Goal: Task Accomplishment & Management: Use online tool/utility

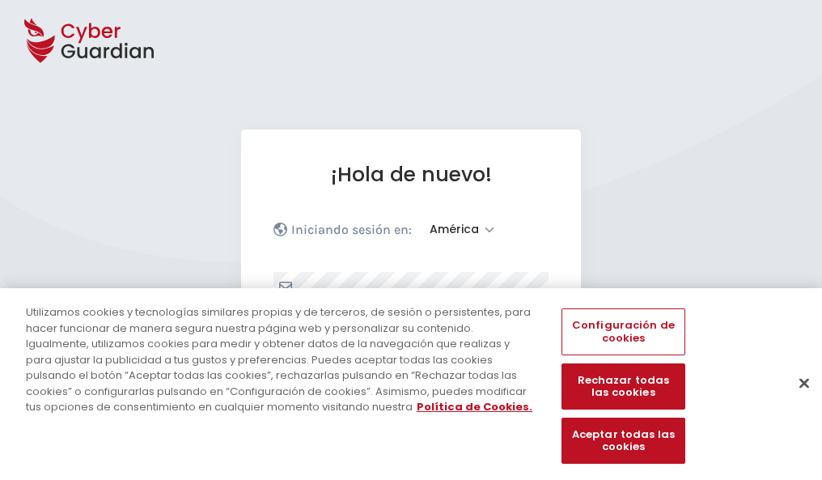
select select "América"
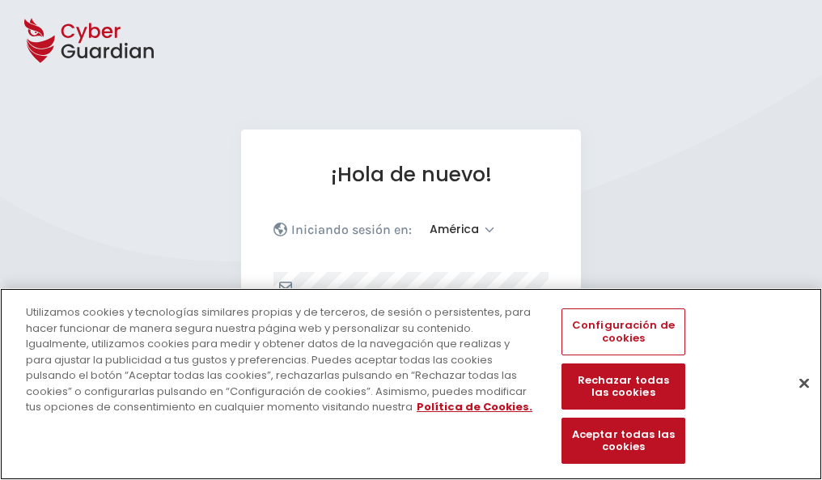
scroll to position [211, 0]
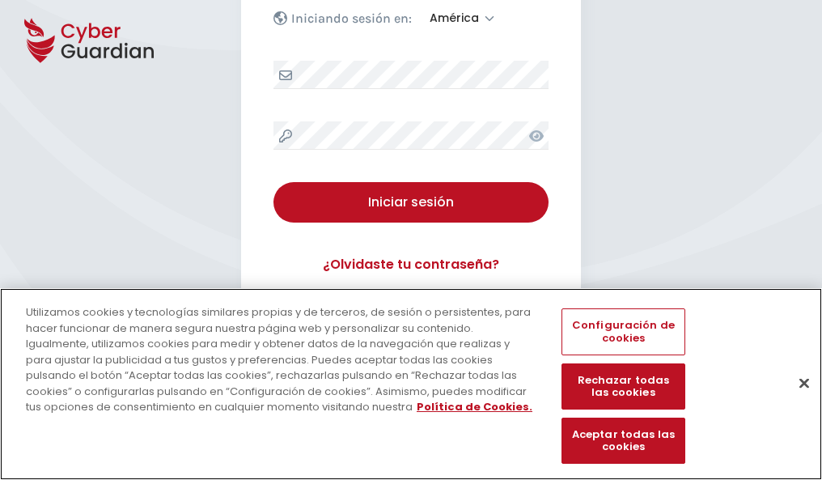
click at [796, 400] on button "Cerrar" at bounding box center [804, 383] width 36 height 36
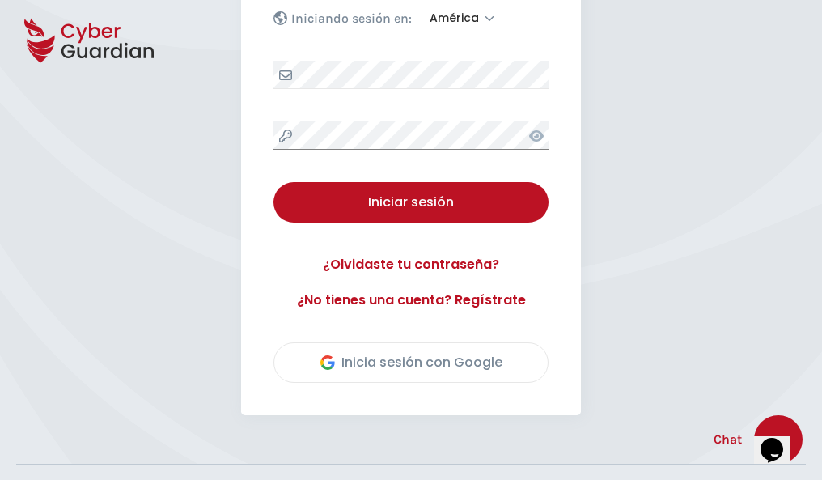
scroll to position [367, 0]
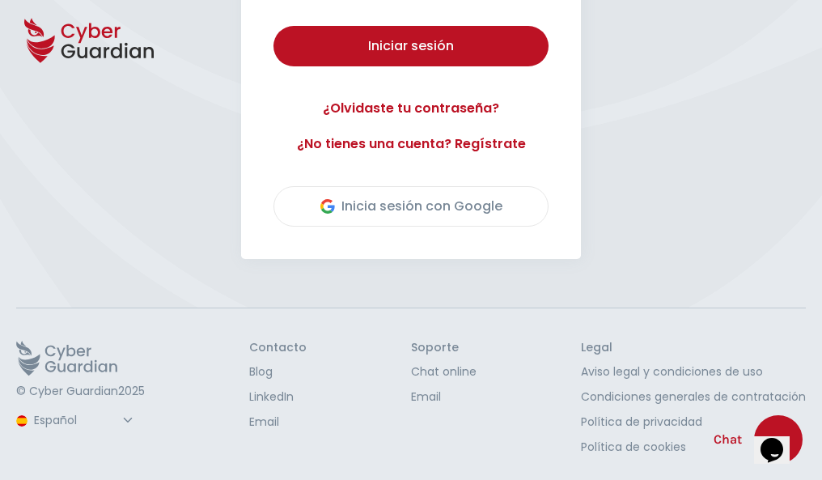
click at [273, 26] on button "Iniciar sesión" at bounding box center [410, 46] width 275 height 40
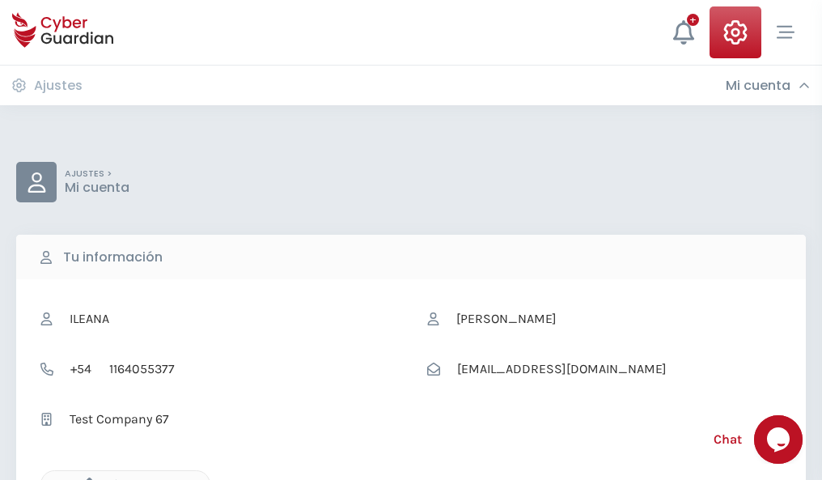
click at [85, 478] on icon "button" at bounding box center [85, 484] width 14 height 14
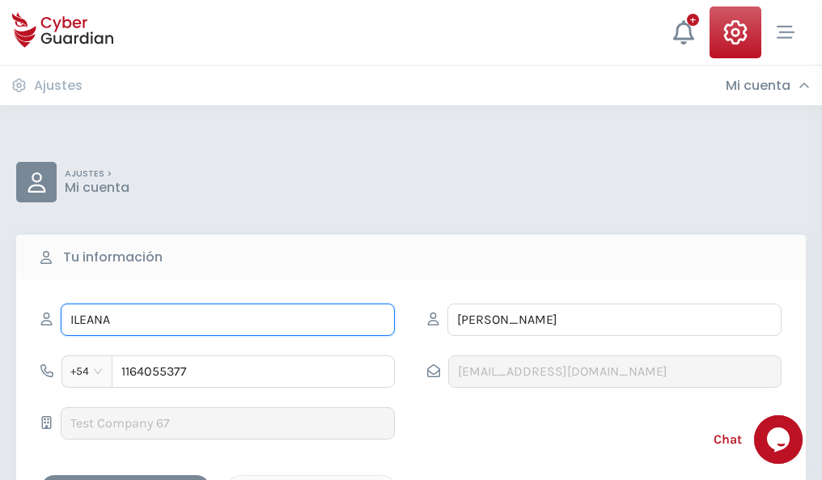
click at [227, 319] on input "ILEANA" at bounding box center [228, 319] width 334 height 32
type input "I"
type input "Esther"
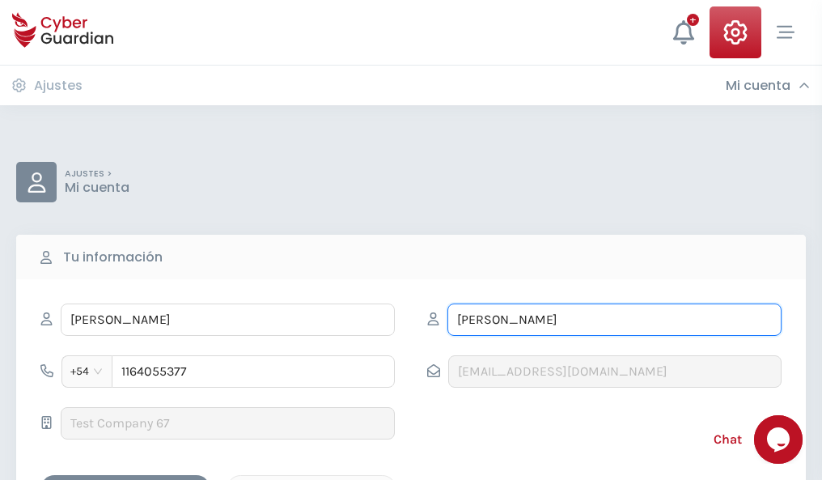
click at [614, 319] on input "CORREA" at bounding box center [614, 319] width 334 height 32
type input "C"
type input "Madrid"
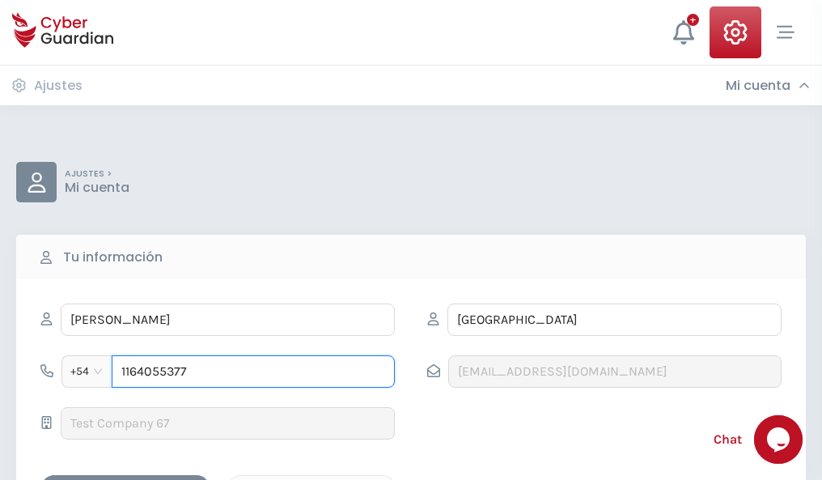
click at [253, 371] on input "1164055377" at bounding box center [253, 371] width 283 height 32
type input "1"
type input "4810033529"
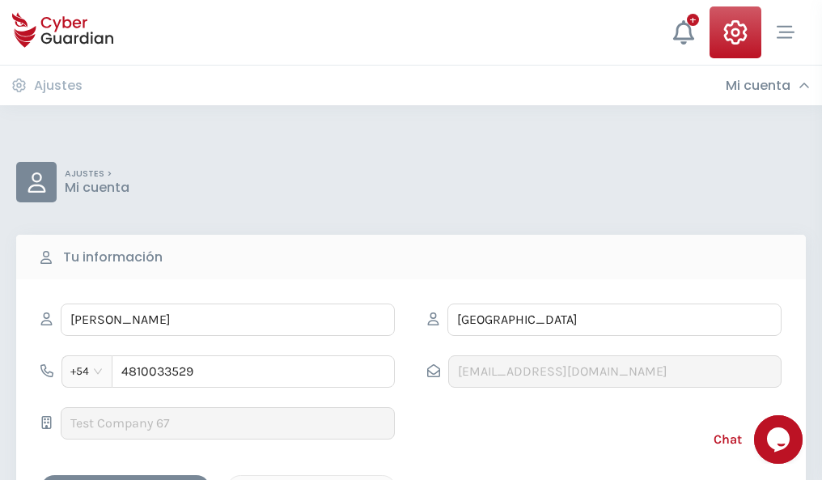
click at [311, 479] on div "Cancelar" at bounding box center [311, 489] width 144 height 20
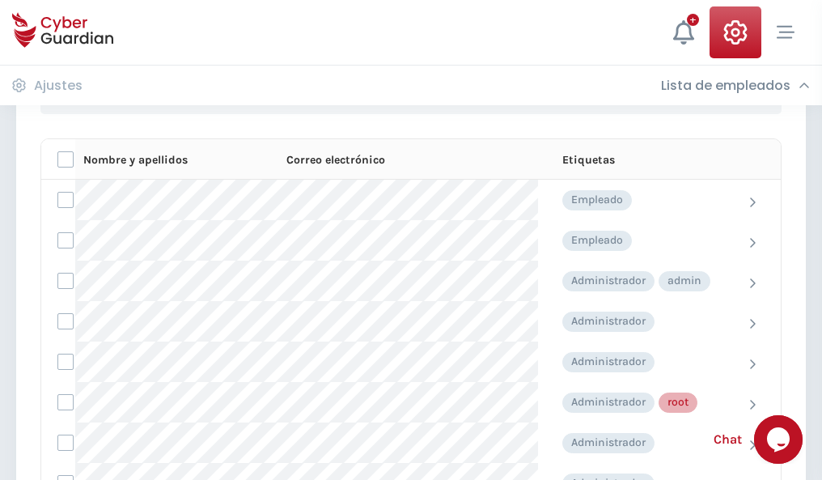
scroll to position [814, 0]
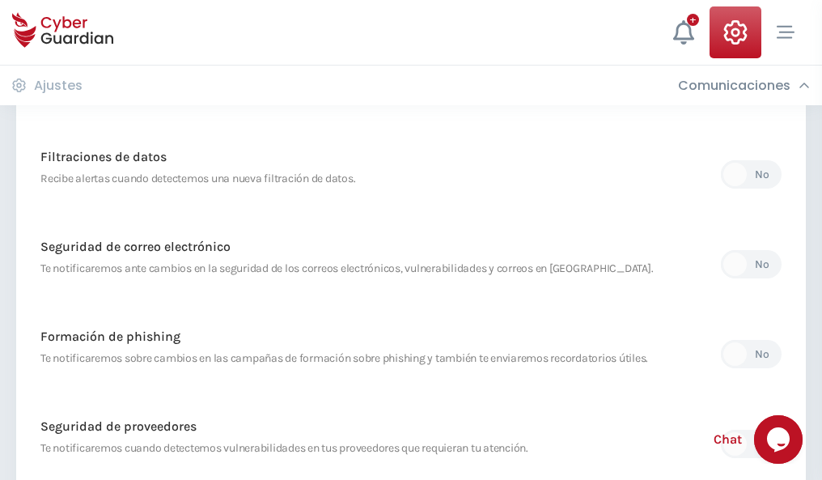
scroll to position [852, 0]
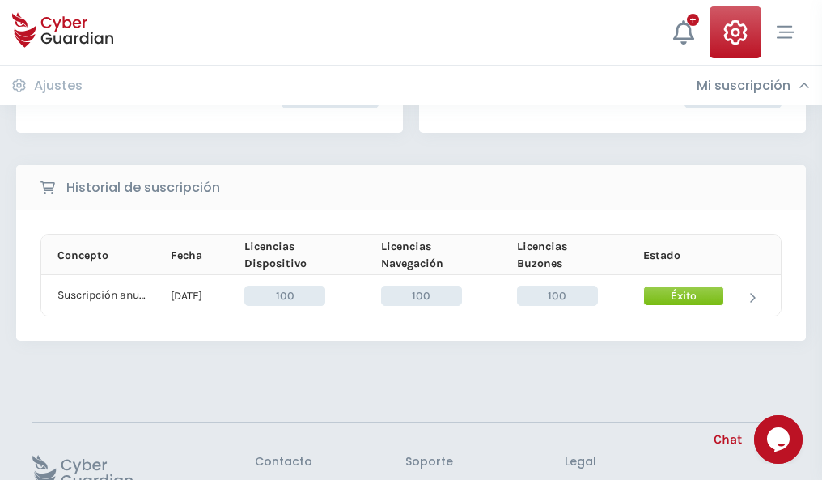
scroll to position [410, 0]
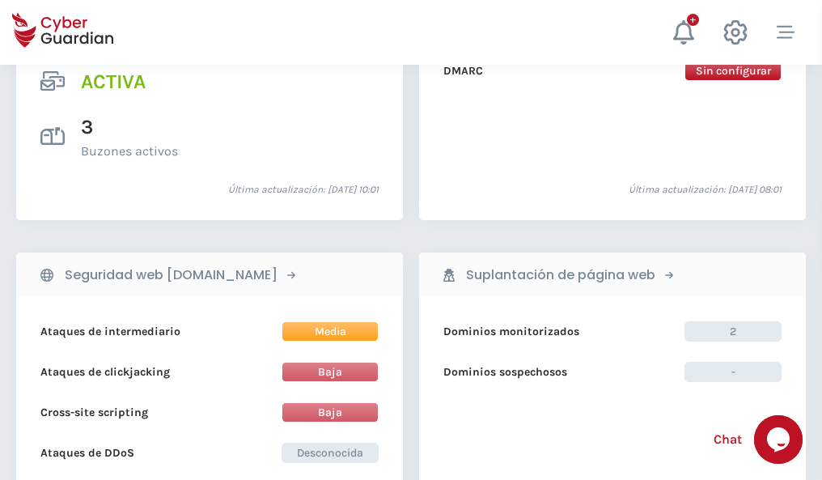
scroll to position [1643, 0]
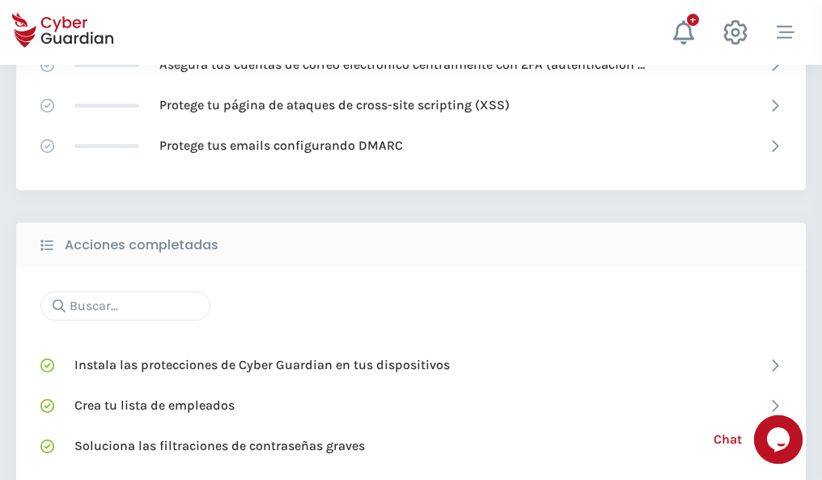
scroll to position [1077, 0]
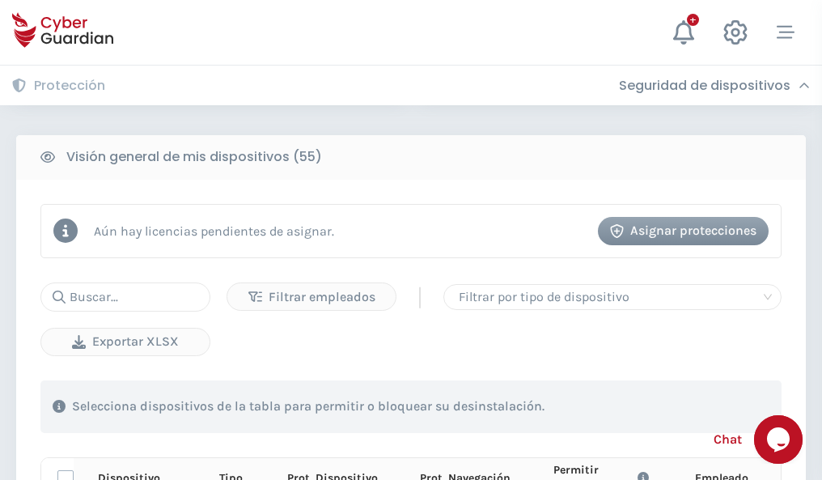
scroll to position [1429, 0]
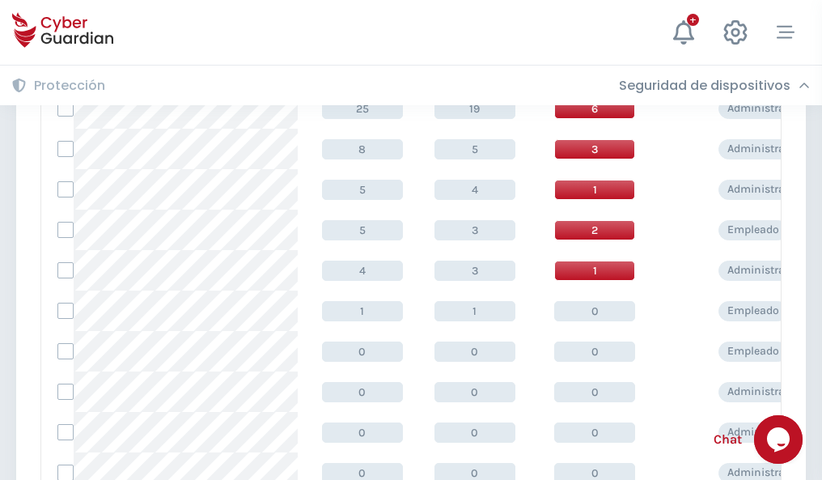
scroll to position [815, 0]
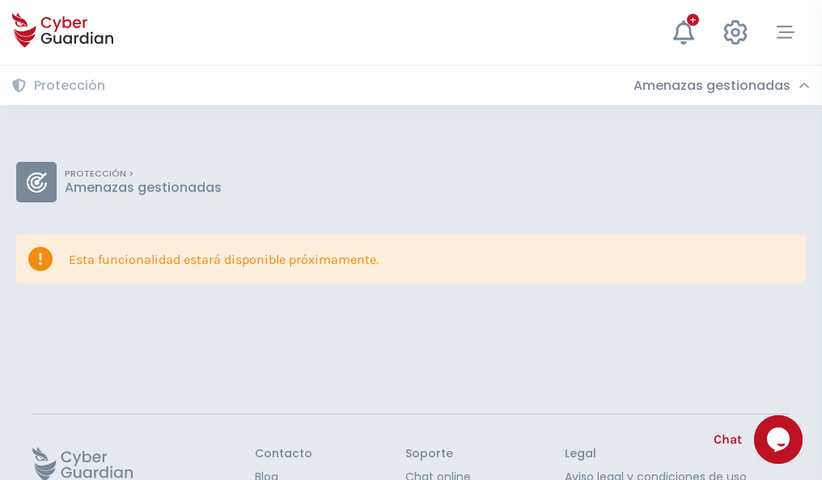
scroll to position [105, 0]
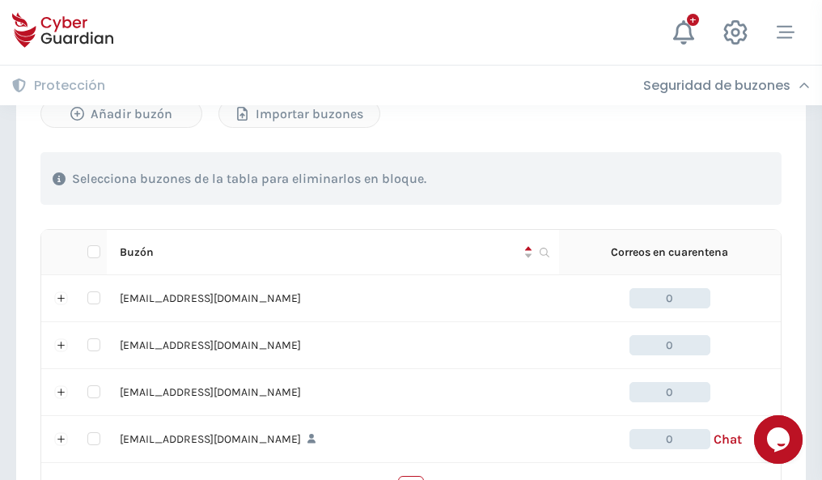
scroll to position [797, 0]
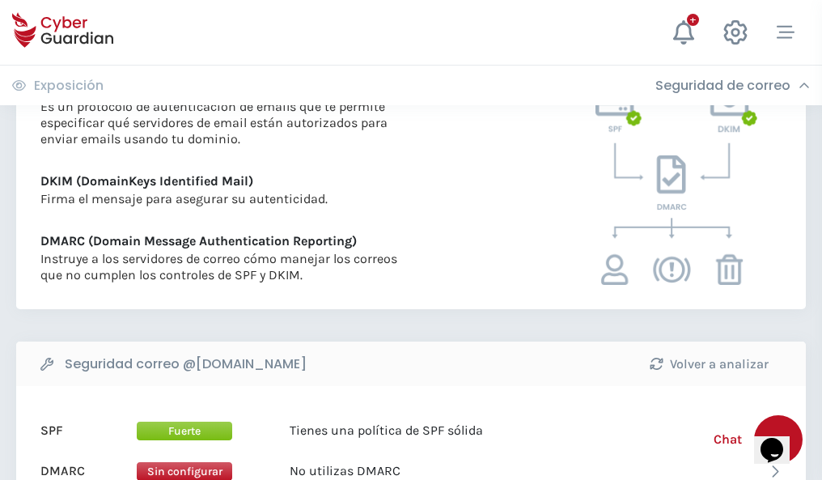
scroll to position [873, 0]
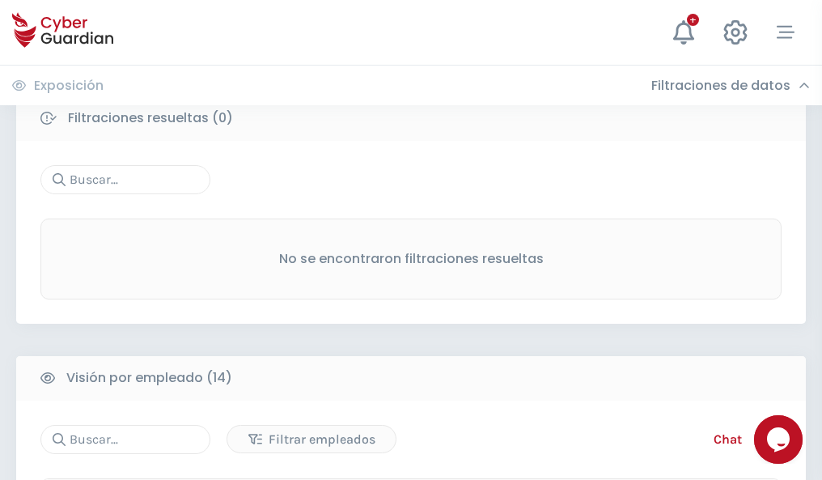
scroll to position [1461, 0]
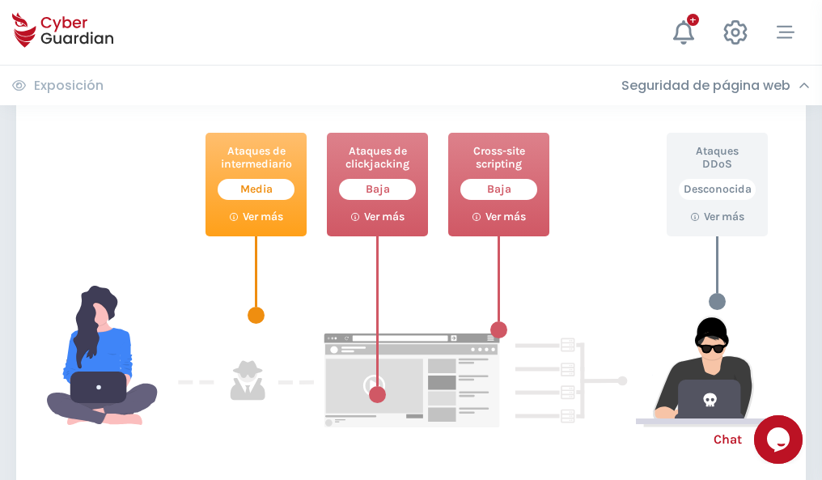
scroll to position [881, 0]
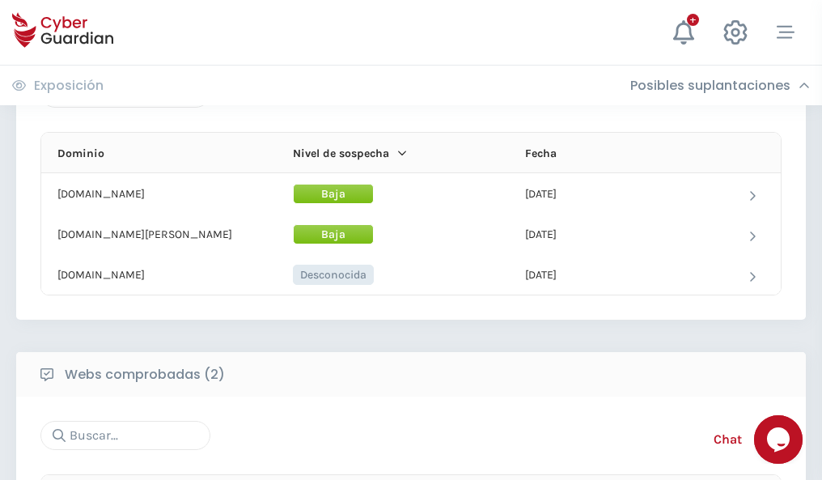
scroll to position [971, 0]
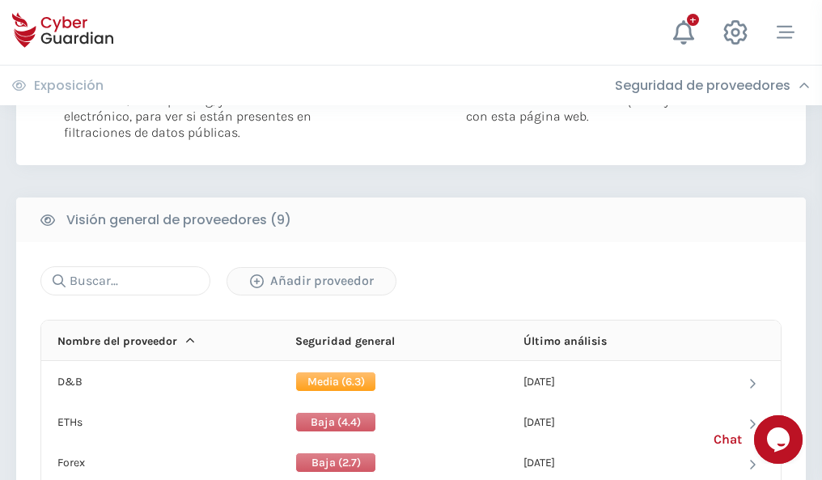
scroll to position [1164, 0]
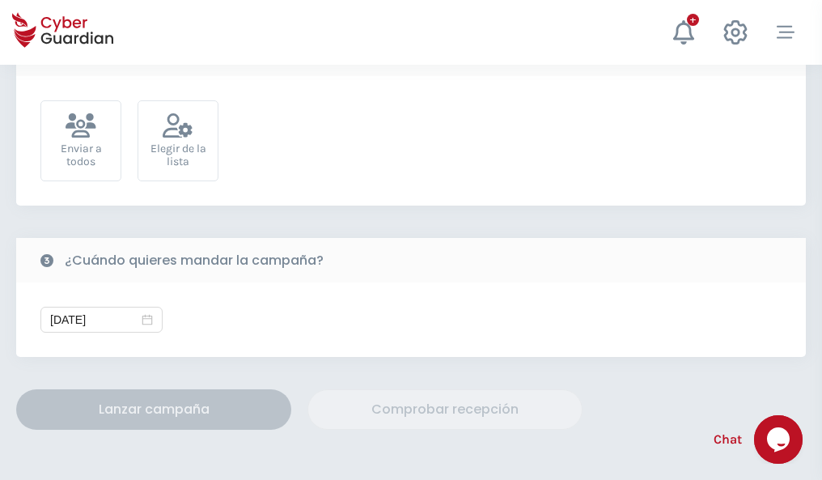
scroll to position [592, 0]
